Goal: Task Accomplishment & Management: Manage account settings

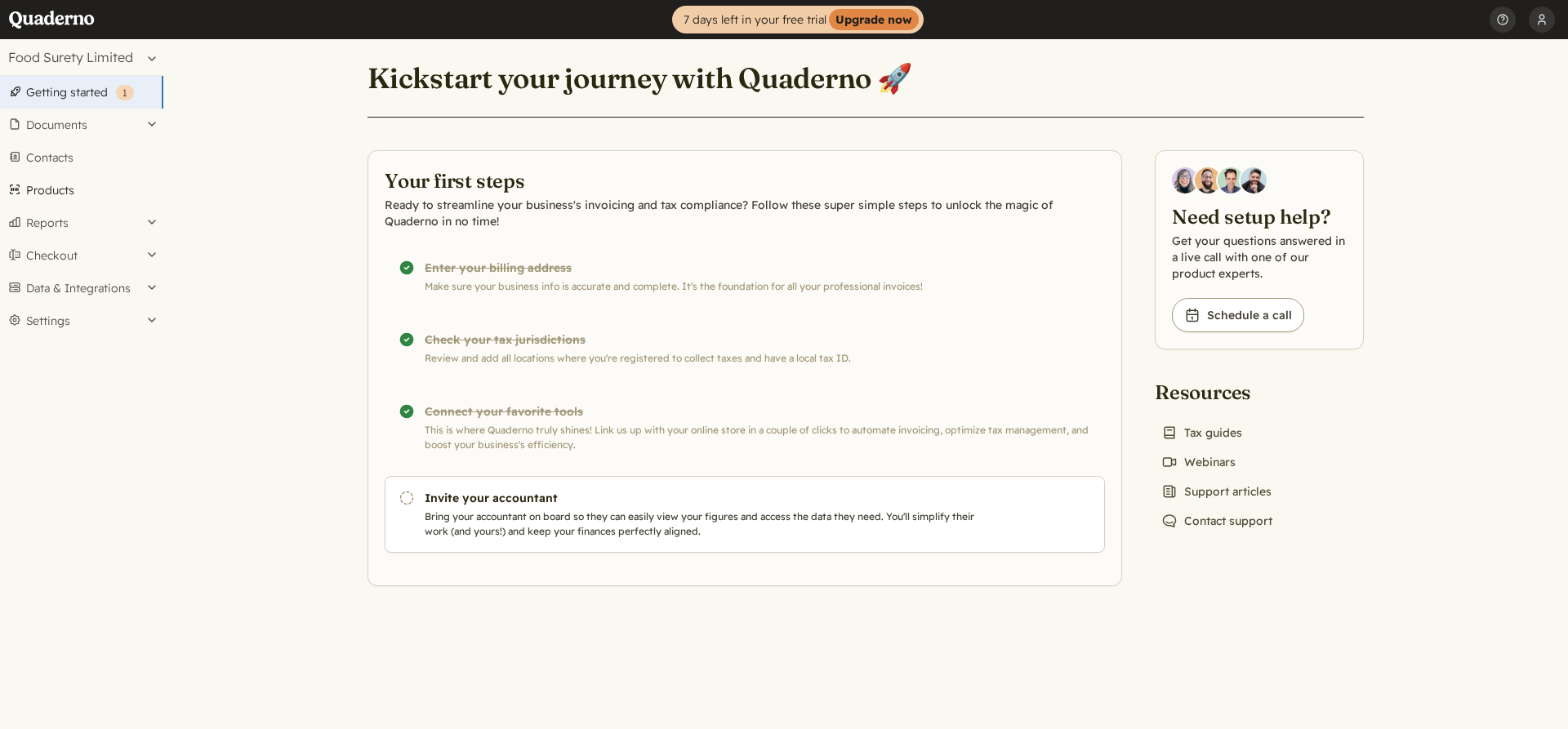
click at [58, 192] on link "Products" at bounding box center [81, 190] width 163 height 32
click at [94, 313] on button "Settings" at bounding box center [81, 320] width 163 height 32
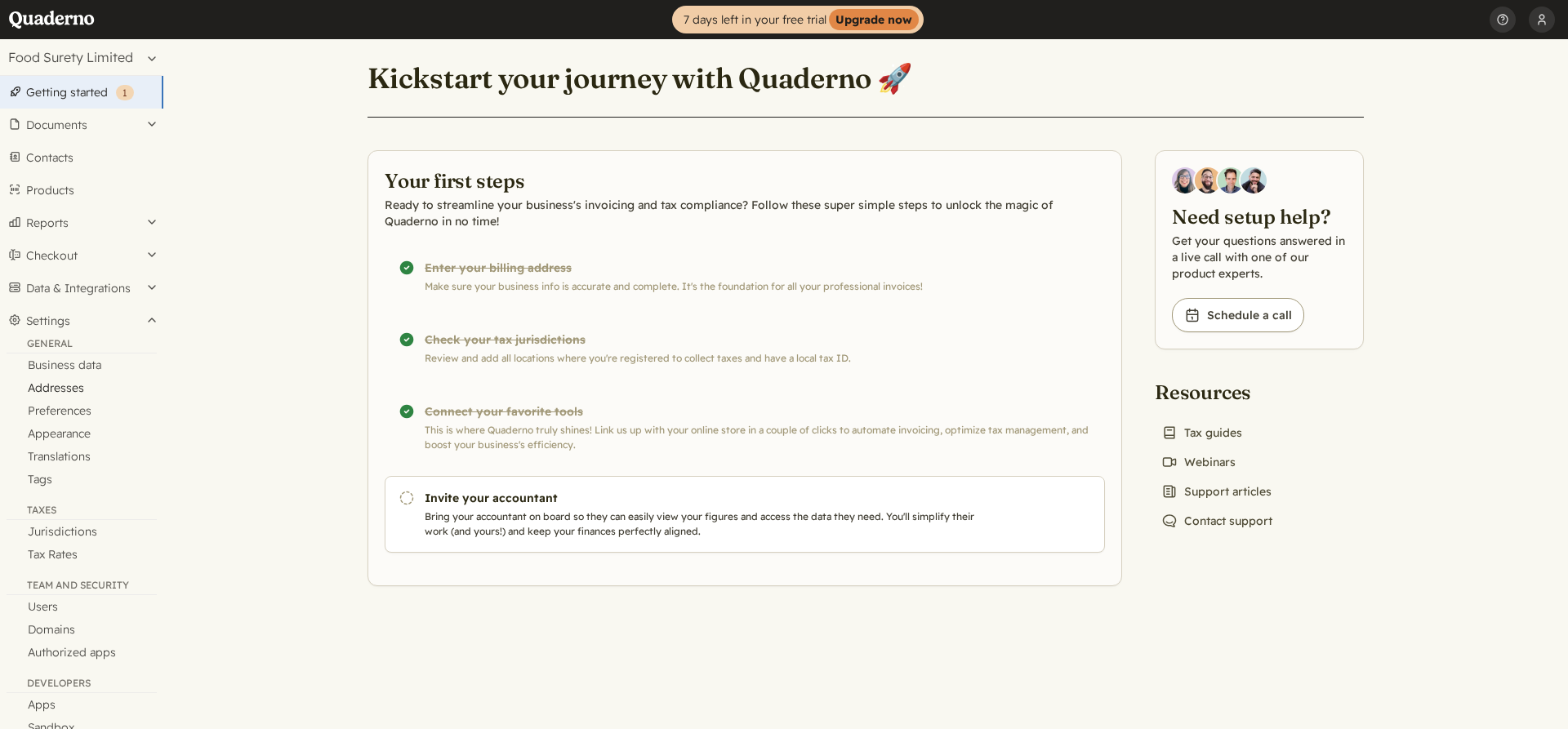
click at [90, 383] on link "Addresses" at bounding box center [81, 388] width 163 height 23
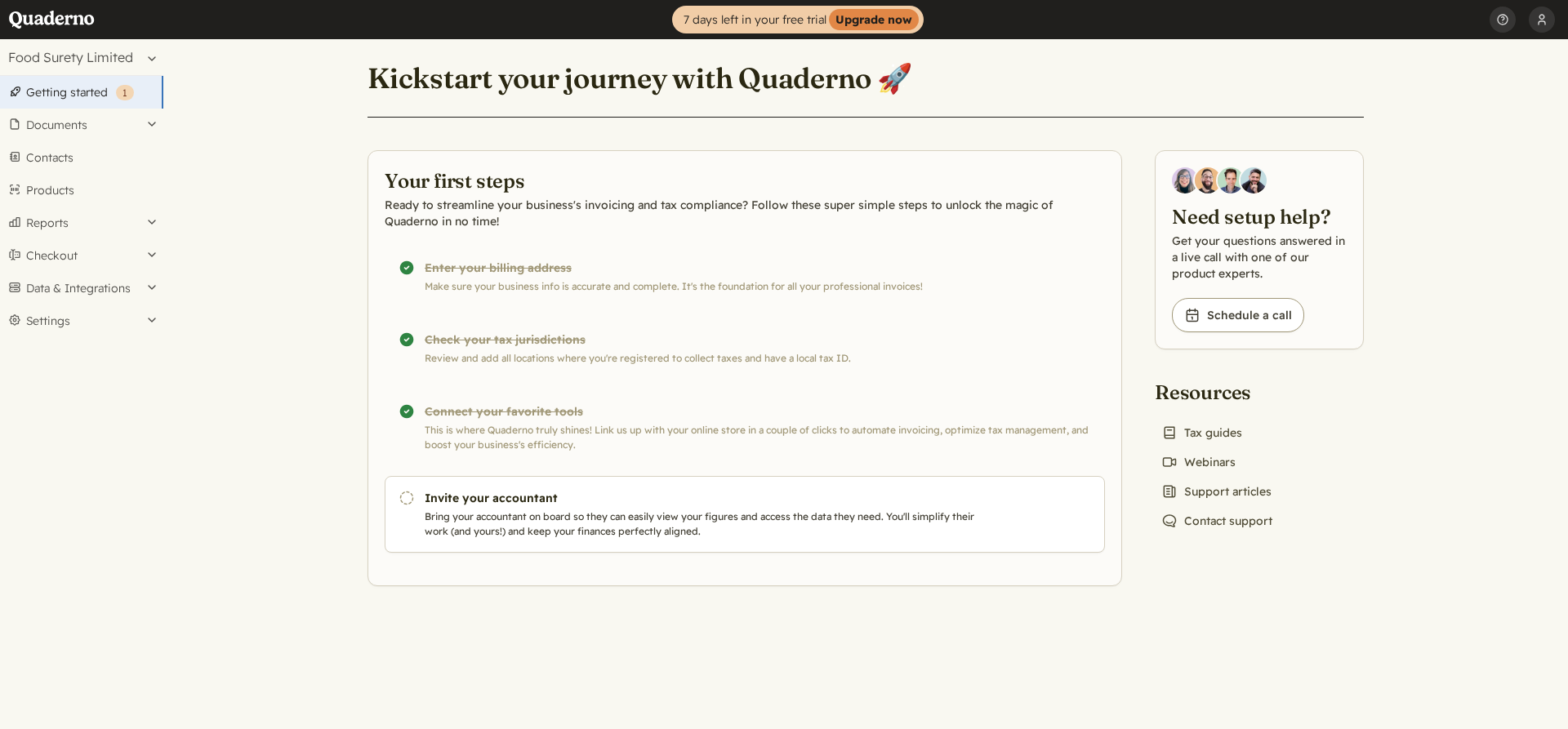
click at [68, 85] on link "Getting started ( 1 )" at bounding box center [81, 92] width 163 height 32
click at [1552, 11] on button "[PERSON_NAME]" at bounding box center [1541, 19] width 26 height 39
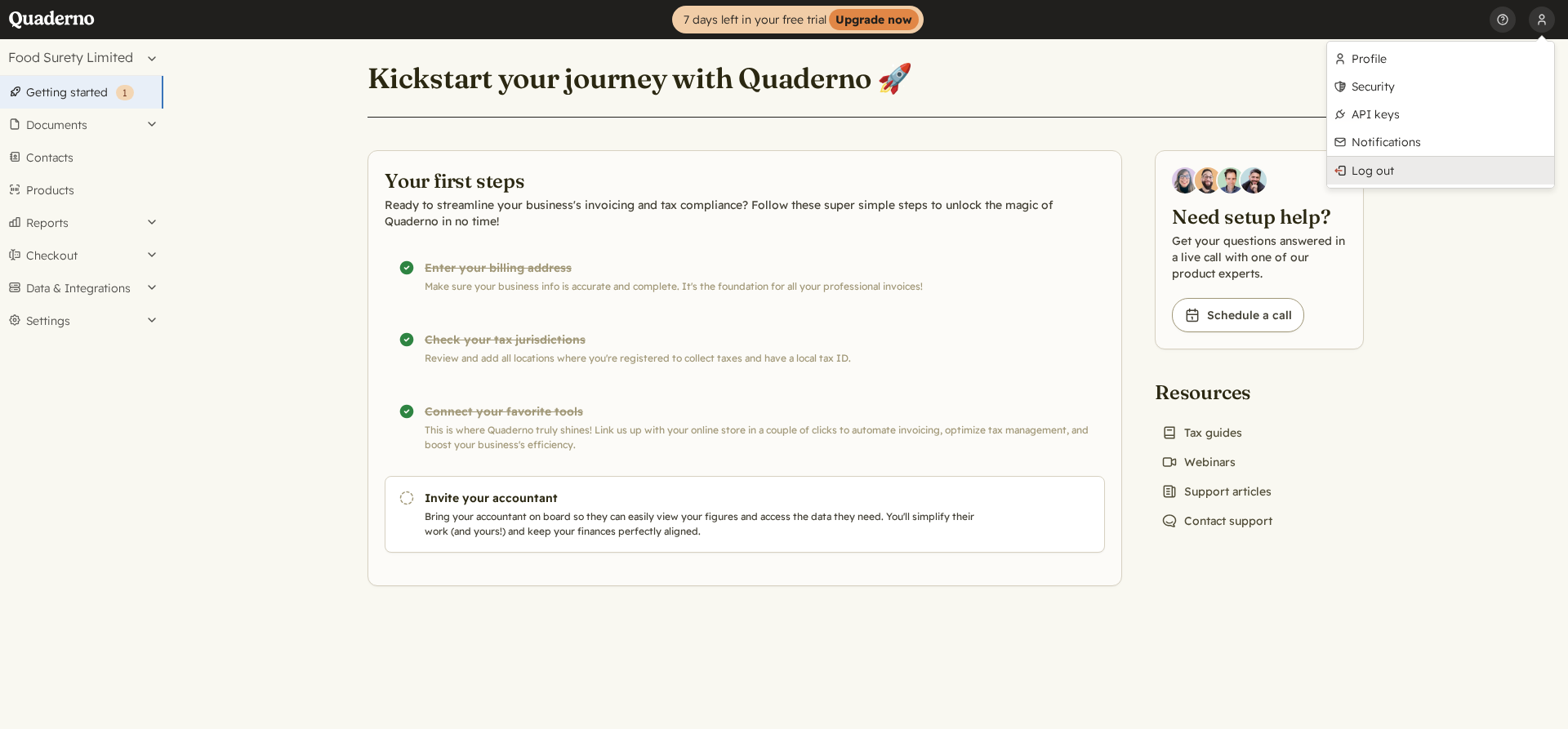
click at [1380, 182] on link "Log out" at bounding box center [1440, 170] width 227 height 27
